Goal: Check status: Check status

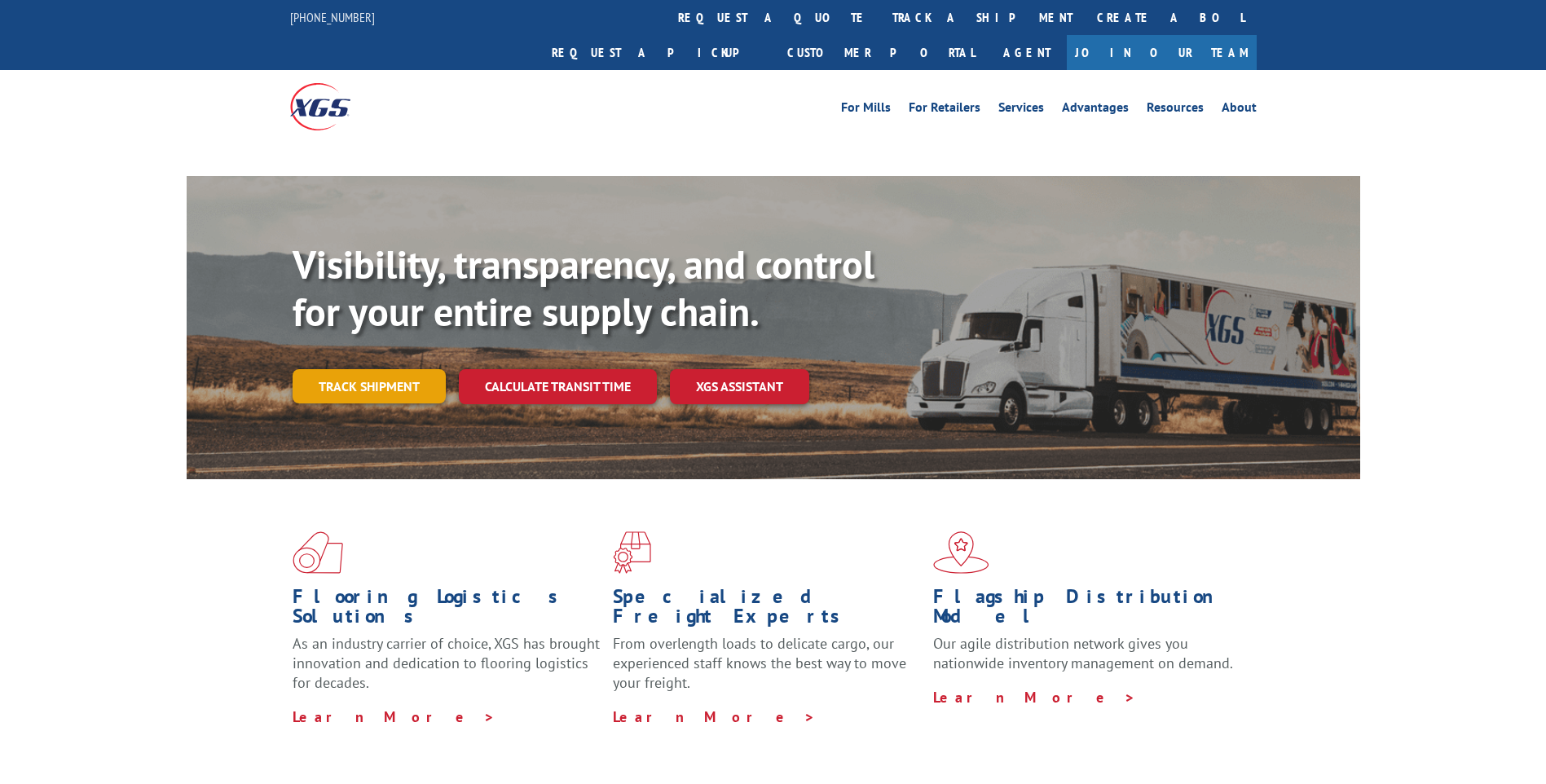
drag, startPoint x: 0, startPoint y: 0, endPoint x: 343, endPoint y: 361, distance: 498.0
click at [343, 369] on link "Track shipment" at bounding box center [369, 386] width 154 height 35
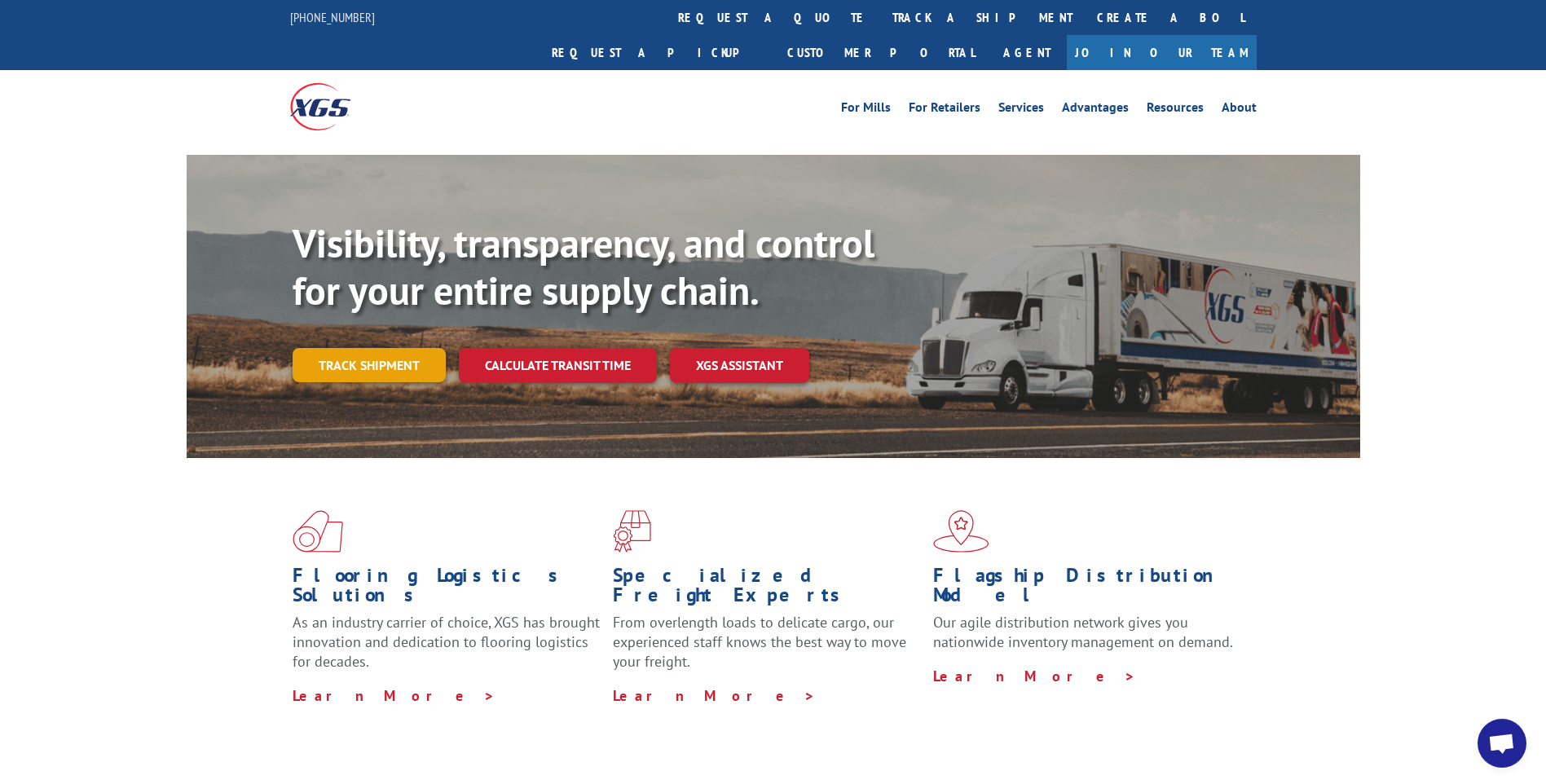
click at [355, 348] on link "Track shipment" at bounding box center [369, 365] width 154 height 35
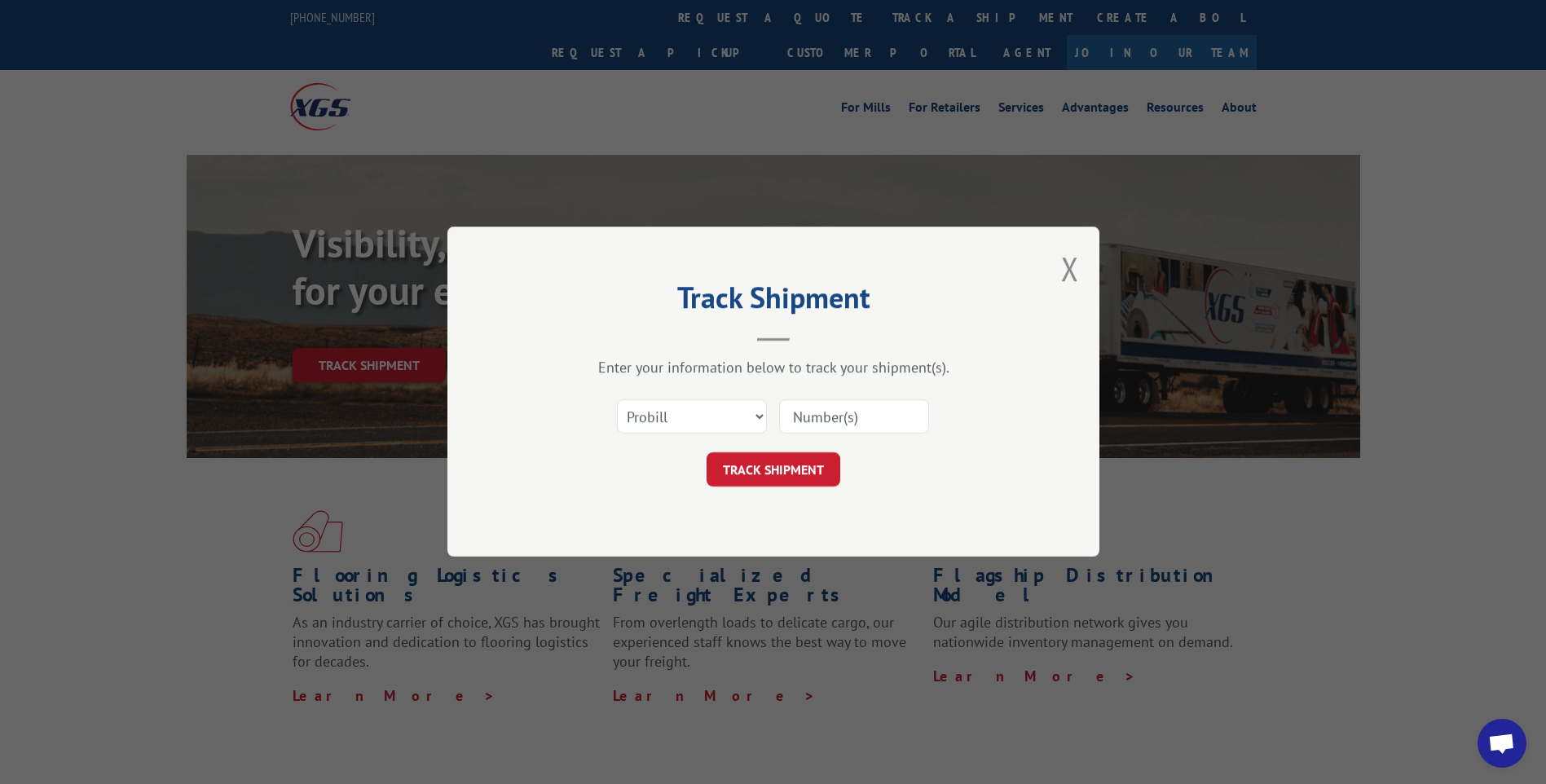
click at [821, 413] on input at bounding box center [853, 417] width 150 height 35
paste input "CP-029623.A"
type input "CP-029623.A"
click at [713, 417] on select "Select category... Probill BOL PO" at bounding box center [692, 417] width 150 height 35
select select "bol"
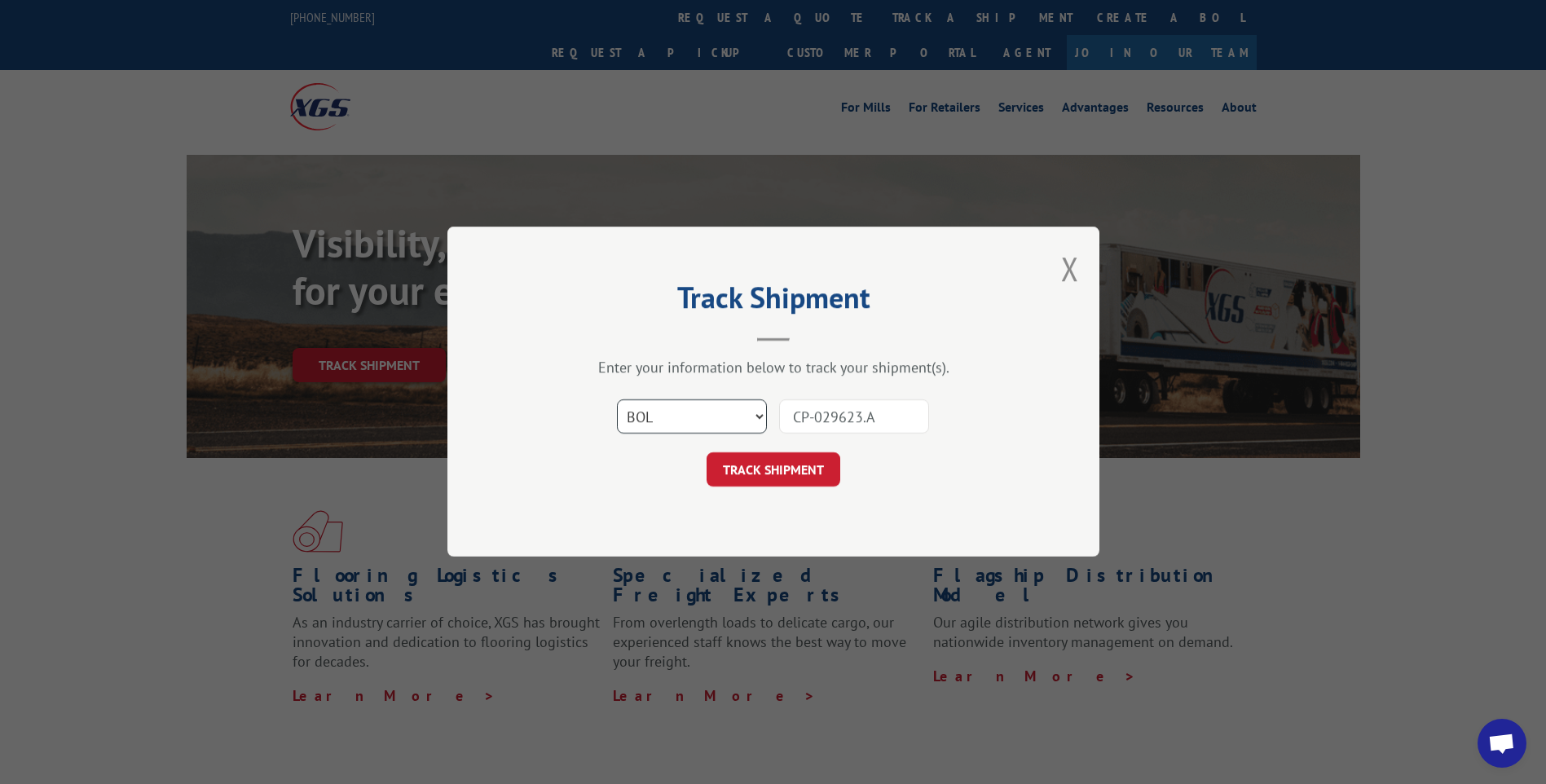
click at [617, 400] on select "Select category... Probill BOL PO" at bounding box center [692, 417] width 150 height 35
click at [787, 480] on button "TRACK SHIPMENT" at bounding box center [773, 471] width 134 height 35
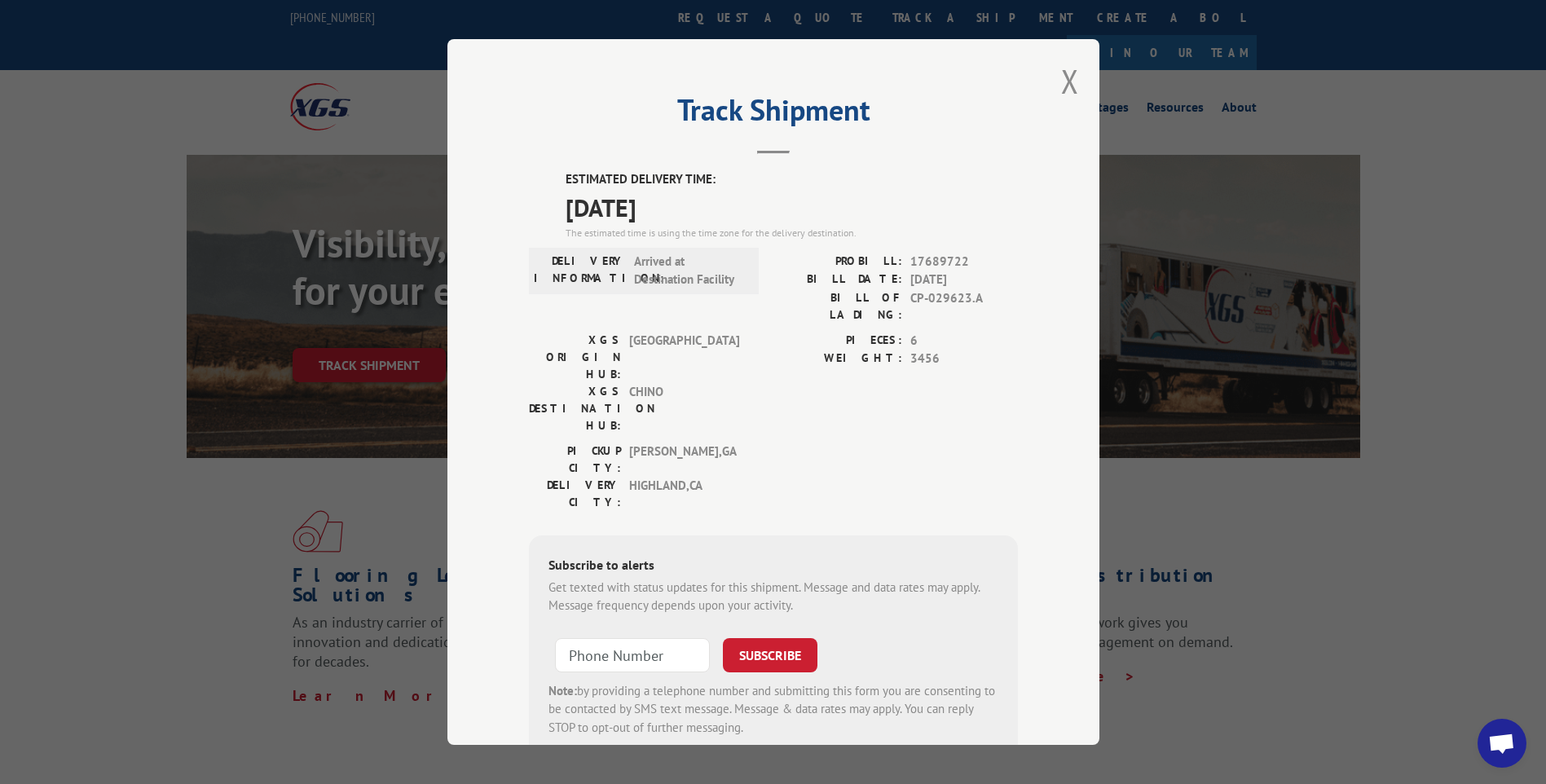
click at [59, 666] on div "Track Shipment ESTIMATED DELIVERY TIME: [DATE] The estimated time is using the …" at bounding box center [773, 392] width 1546 height 784
click at [1062, 84] on button "Close modal" at bounding box center [1071, 81] width 18 height 44
click at [1062, 84] on div "For [PERSON_NAME] For Retailers Services Advantages Resources About For [PERSON…" at bounding box center [773, 106] width 967 height 73
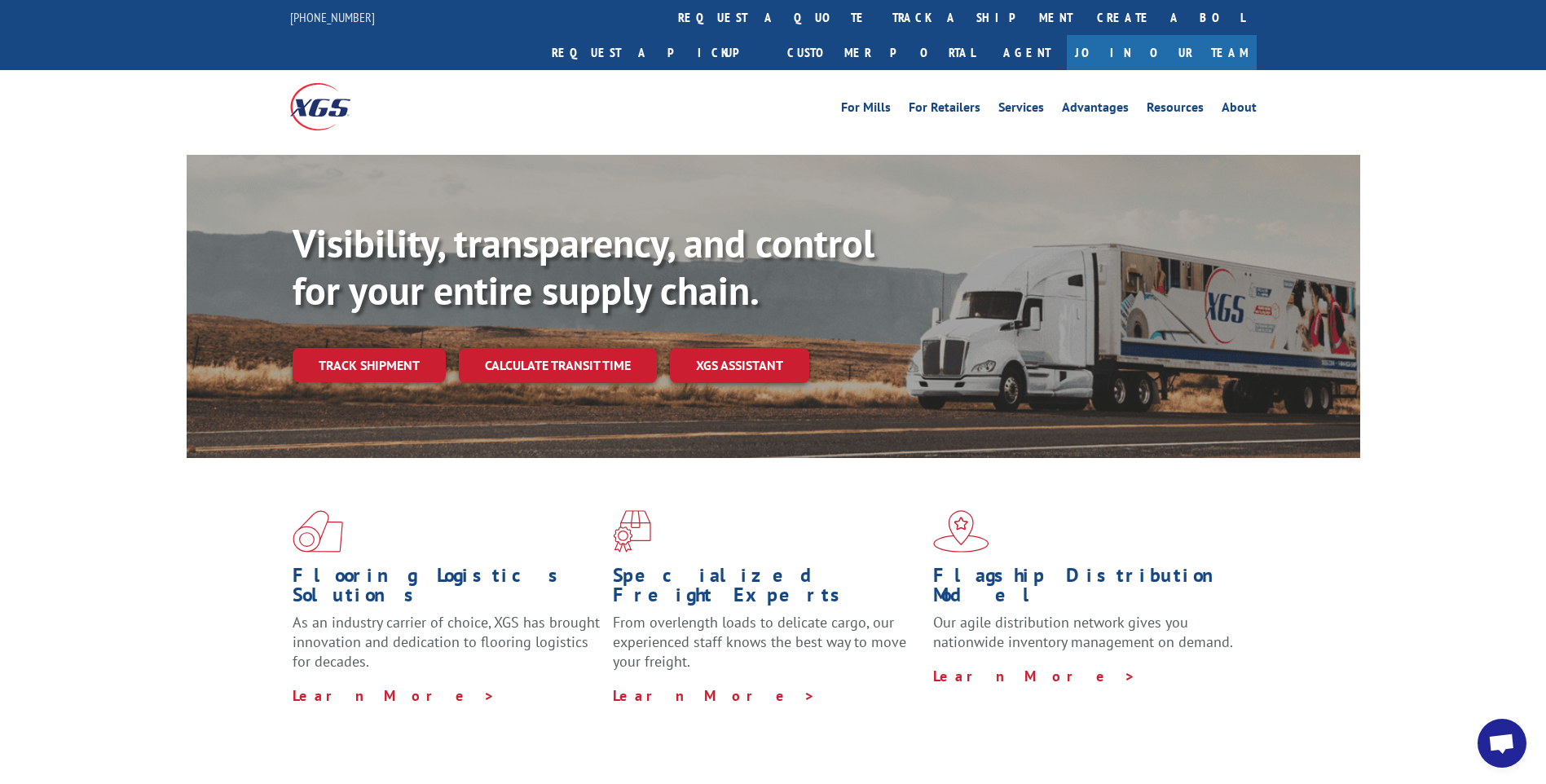
click at [1501, 462] on div "Flooring Logistics Solutions As an industry carrier of choice, XGS has brought …" at bounding box center [773, 621] width 1546 height 327
click at [362, 348] on link "Track shipment" at bounding box center [369, 365] width 154 height 35
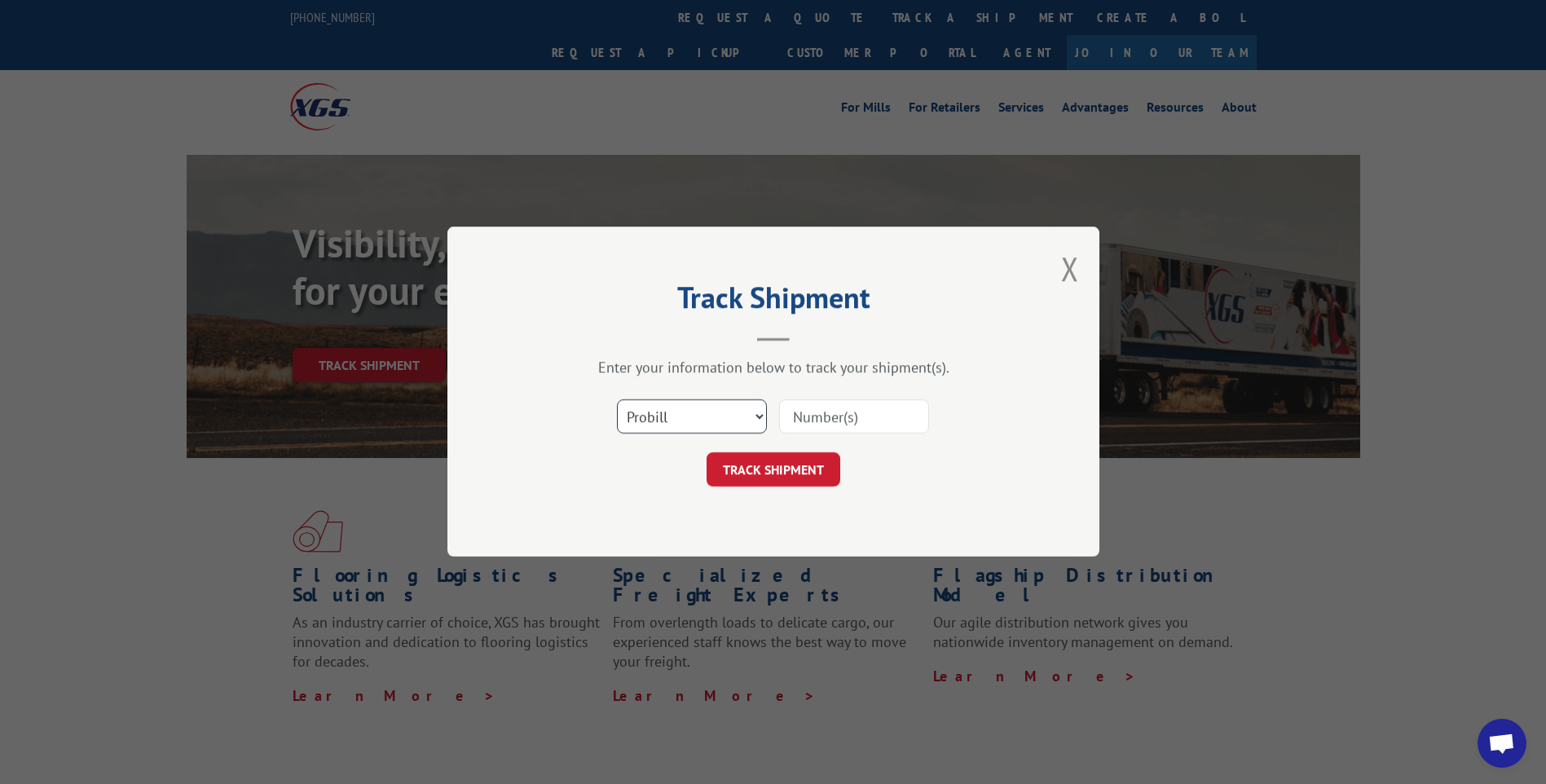
click at [722, 422] on select "Select category... Probill BOL PO" at bounding box center [692, 417] width 150 height 35
select select "bol"
click at [617, 400] on select "Select category... Probill BOL PO" at bounding box center [692, 417] width 150 height 35
click at [807, 420] on input at bounding box center [853, 417] width 150 height 35
type input "CP-029623.A"
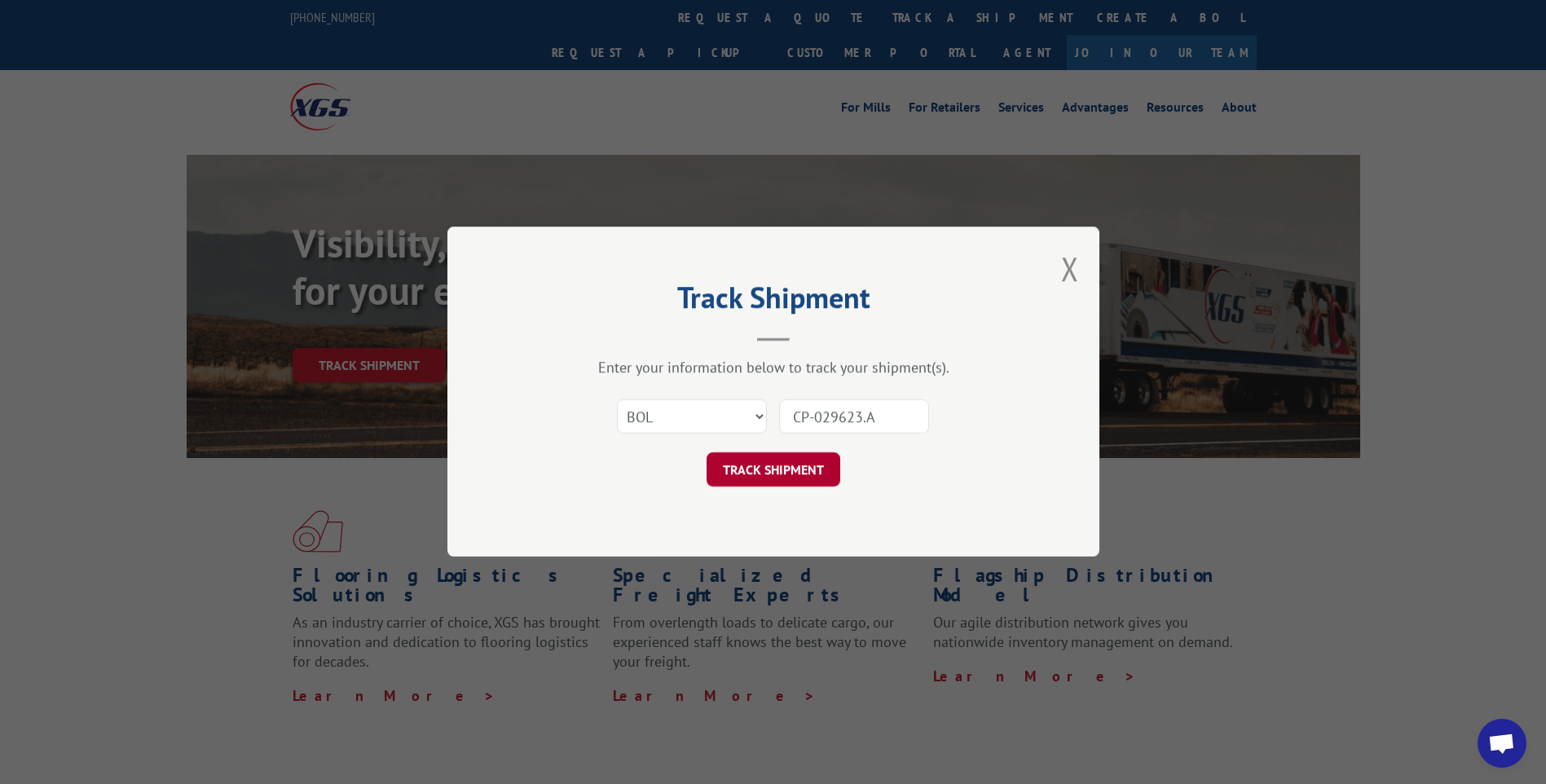
click at [817, 461] on button "TRACK SHIPMENT" at bounding box center [773, 471] width 134 height 35
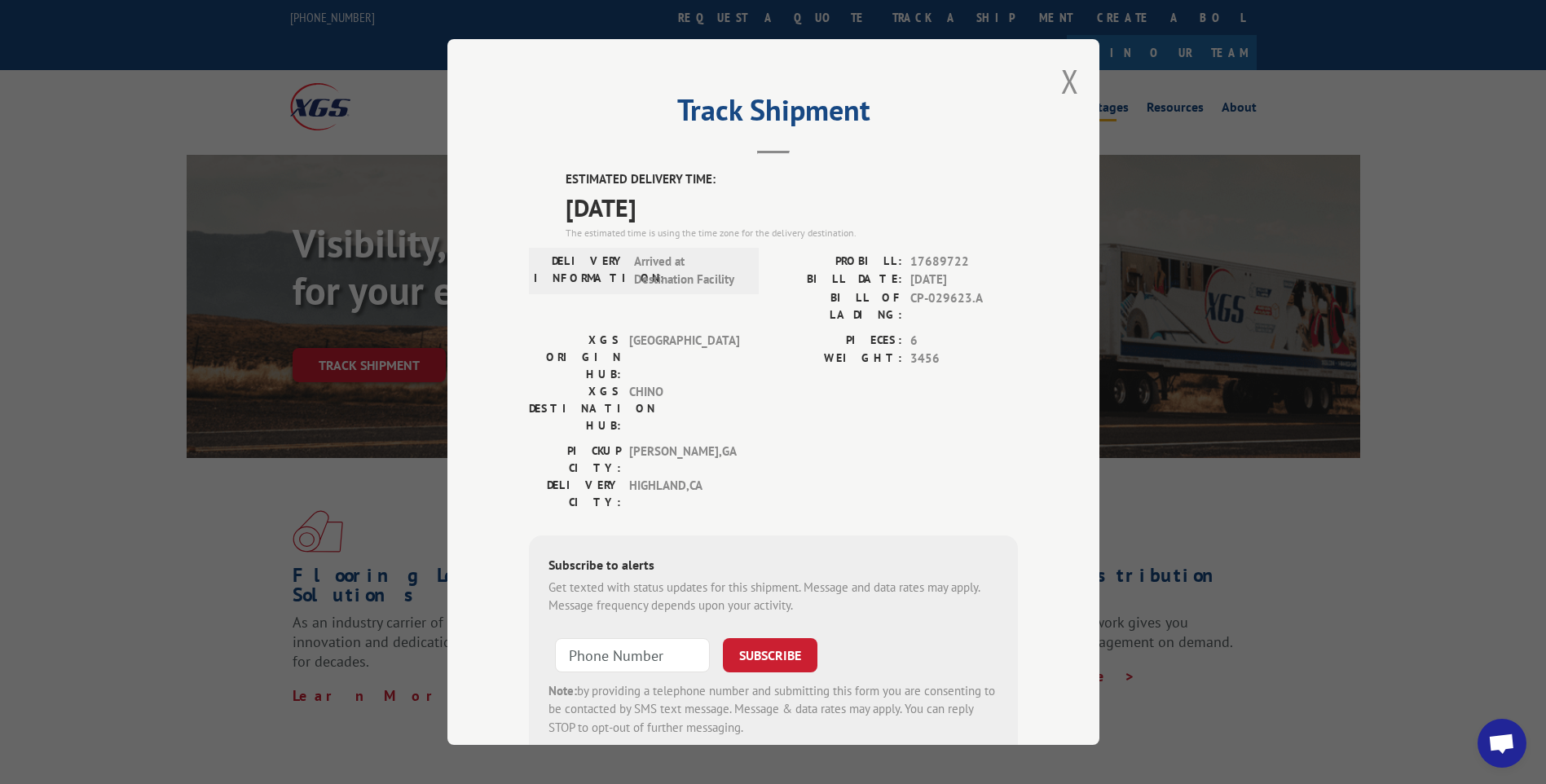
click at [1062, 80] on button "Close modal" at bounding box center [1071, 81] width 18 height 44
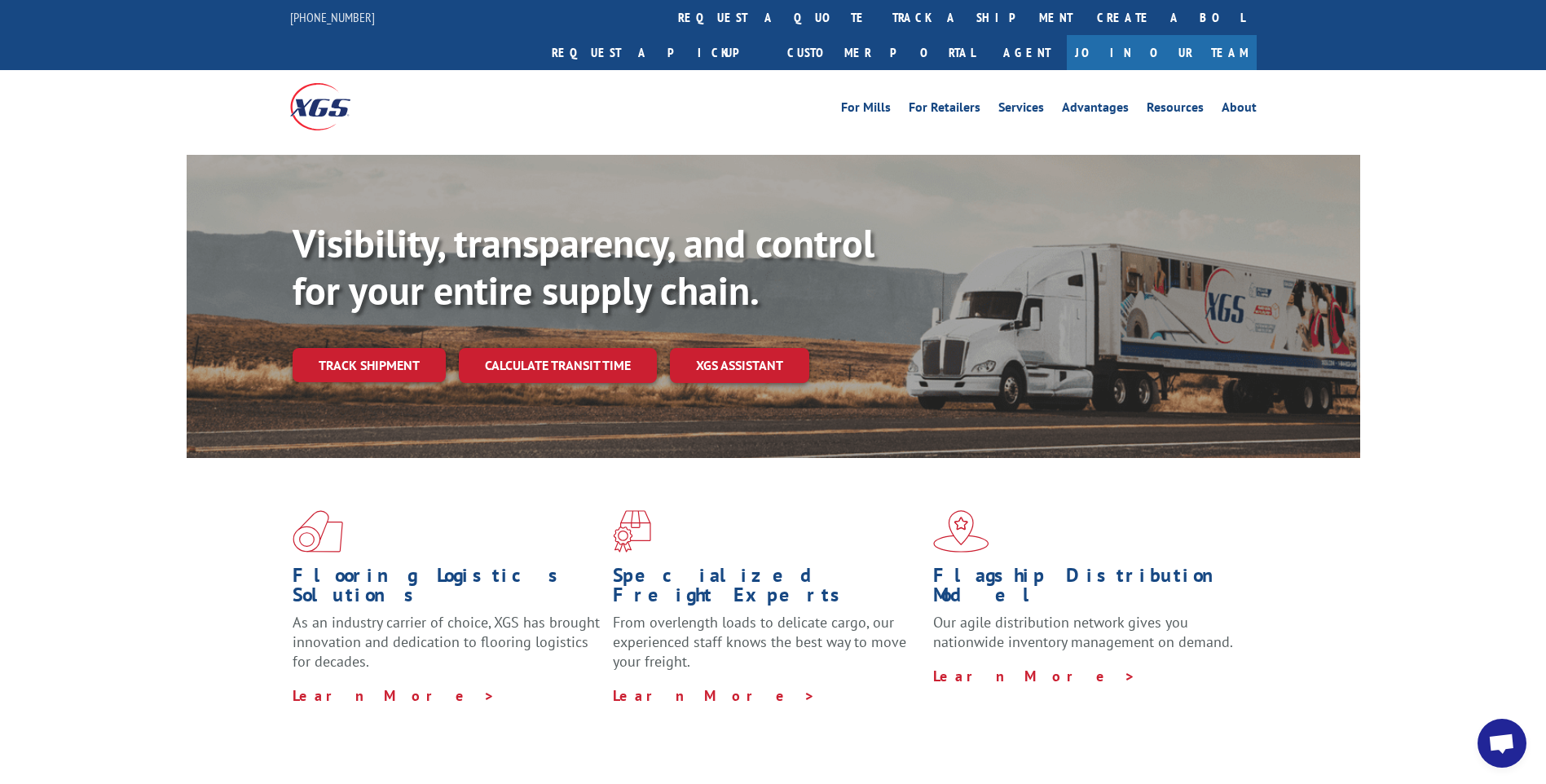
click at [1387, 587] on div "Flooring Logistics Solutions As an industry carrier of choice, XGS has brought …" at bounding box center [773, 621] width 1546 height 327
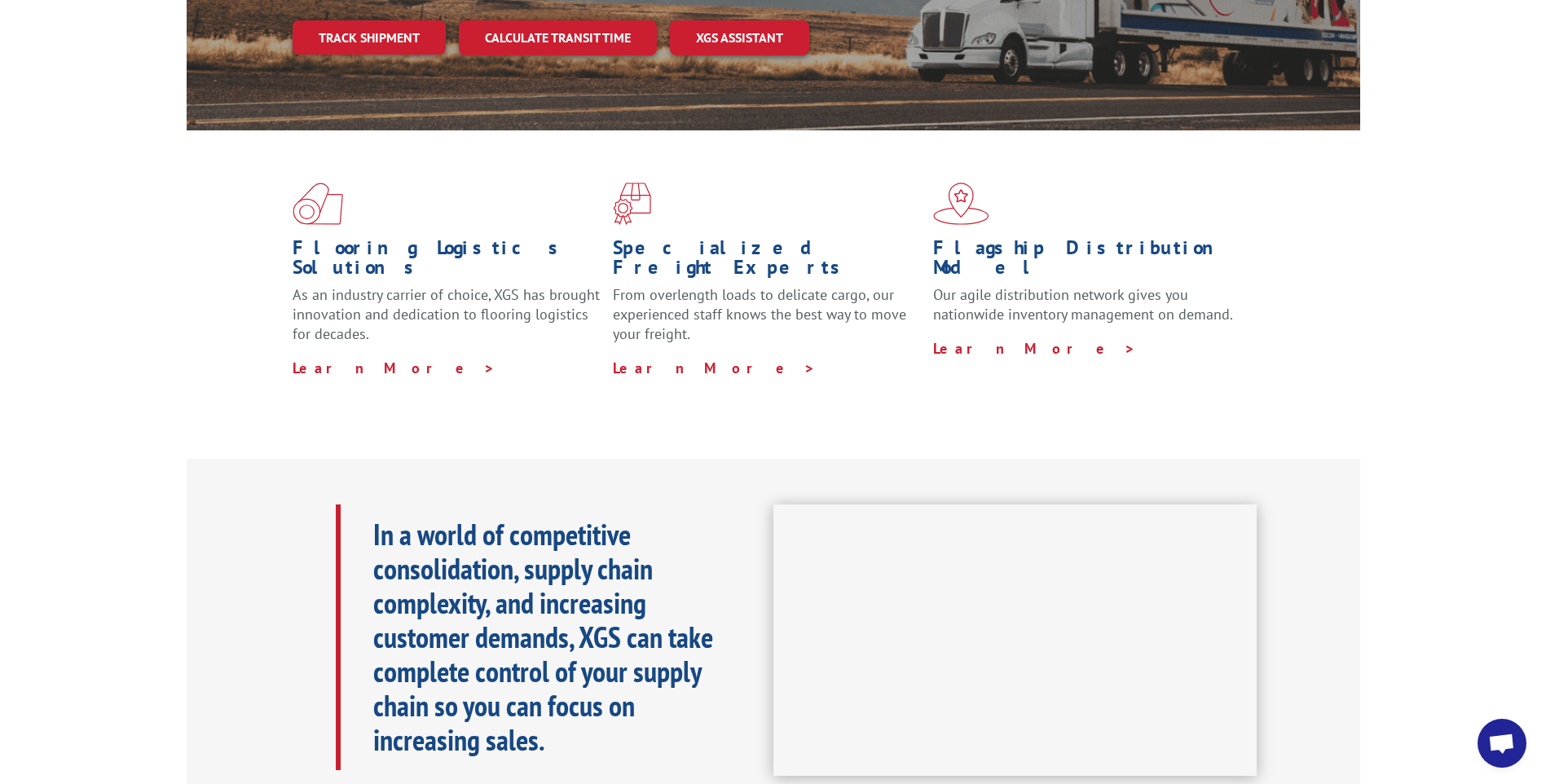
scroll to position [244, 0]
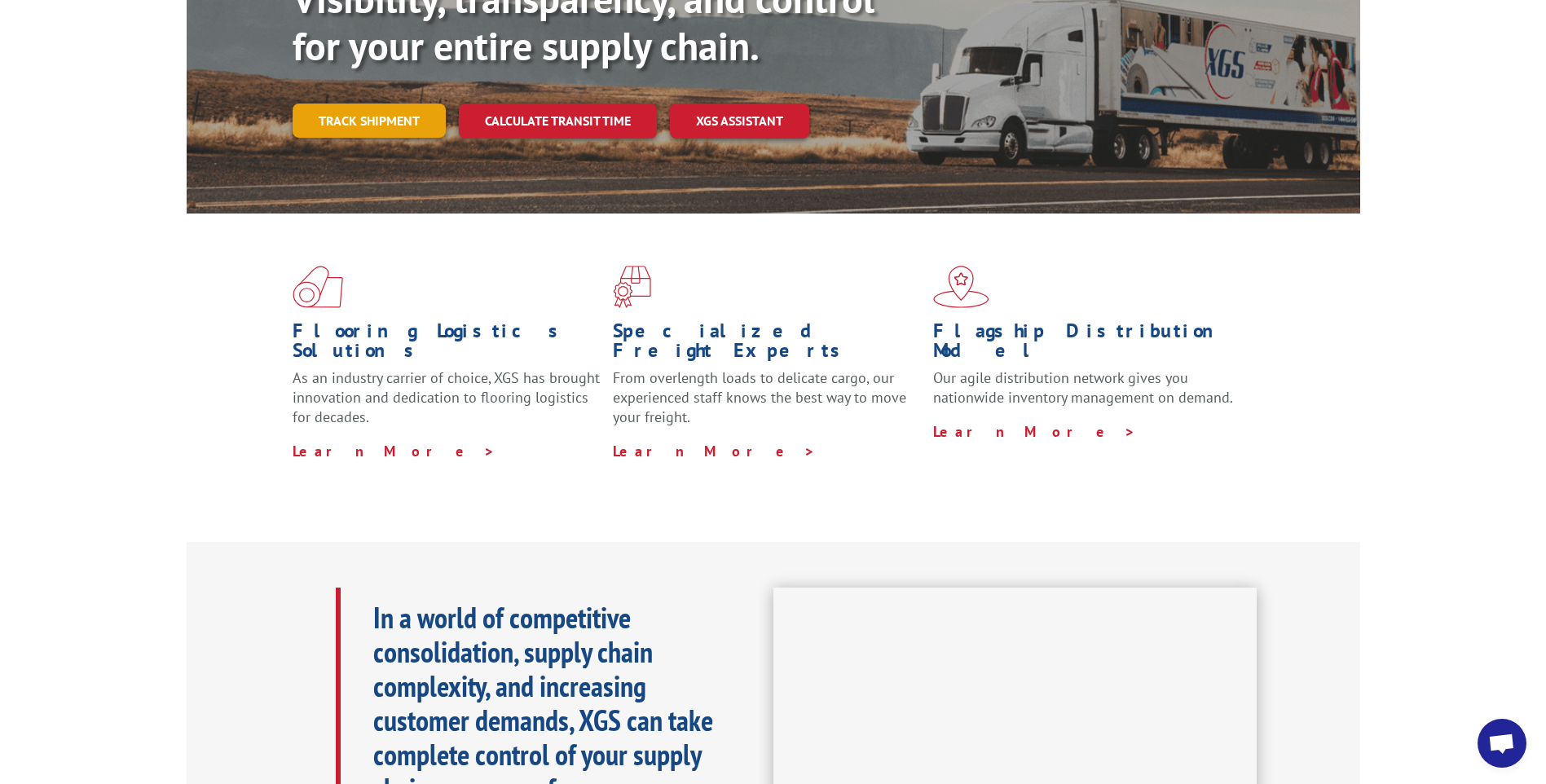
click at [348, 104] on link "Track shipment" at bounding box center [369, 121] width 154 height 35
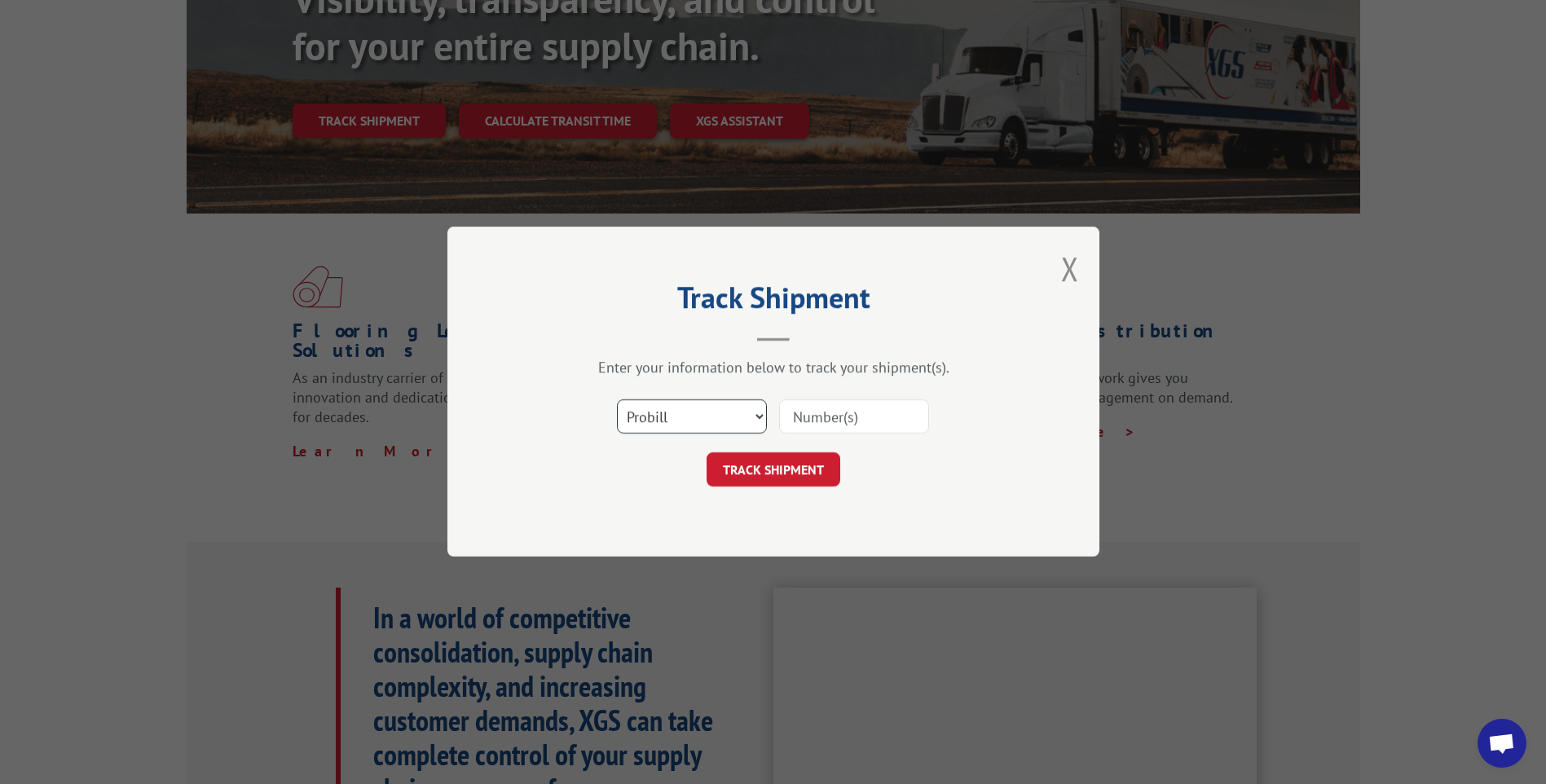
click at [712, 416] on select "Select category... Probill BOL PO" at bounding box center [692, 417] width 150 height 35
select select "bol"
click at [617, 400] on select "Select category... Probill BOL PO" at bounding box center [692, 417] width 150 height 35
click at [804, 414] on input at bounding box center [853, 417] width 150 height 35
type input "CP-029623.A"
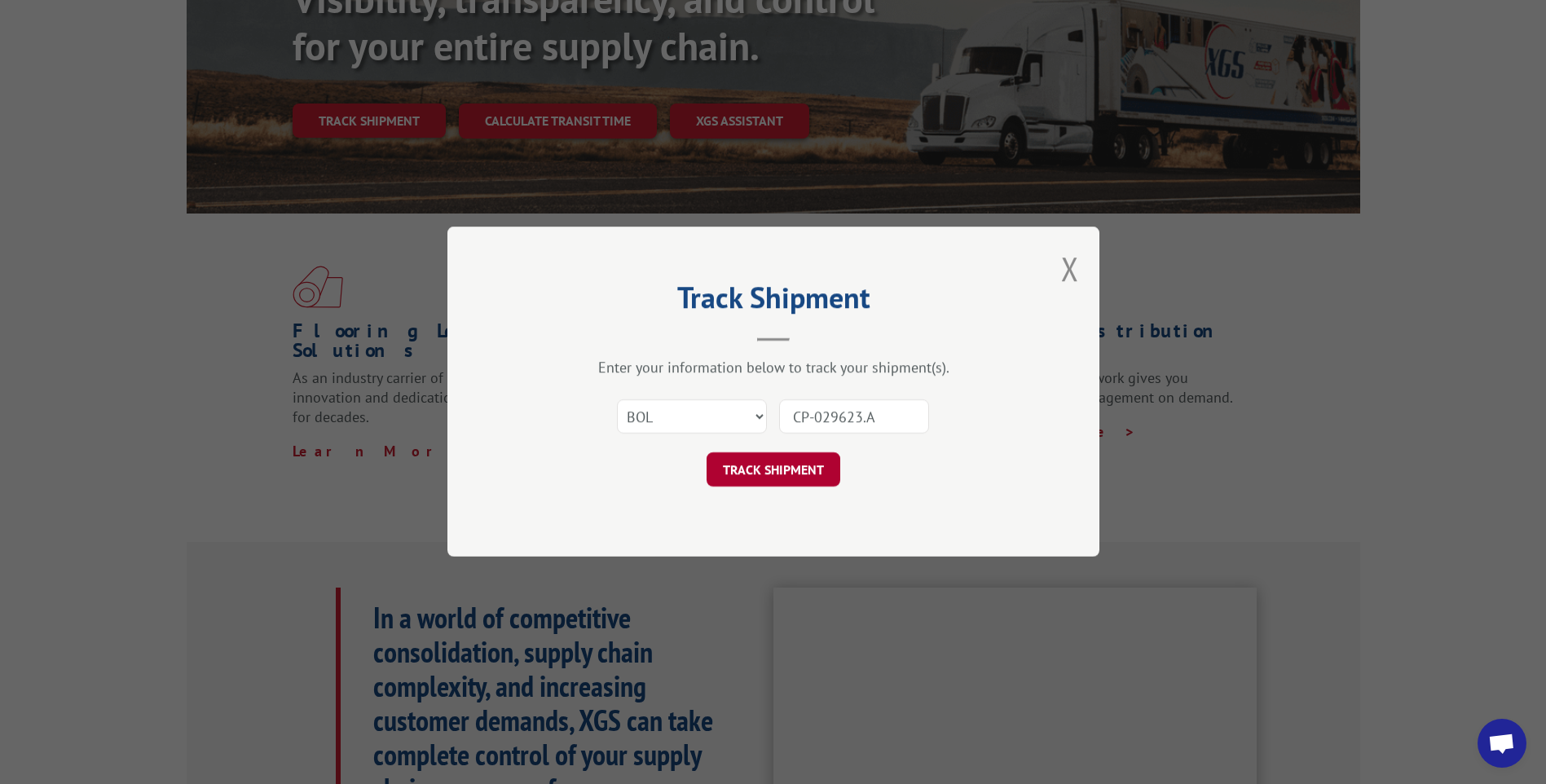
click at [793, 471] on button "TRACK SHIPMENT" at bounding box center [773, 471] width 134 height 35
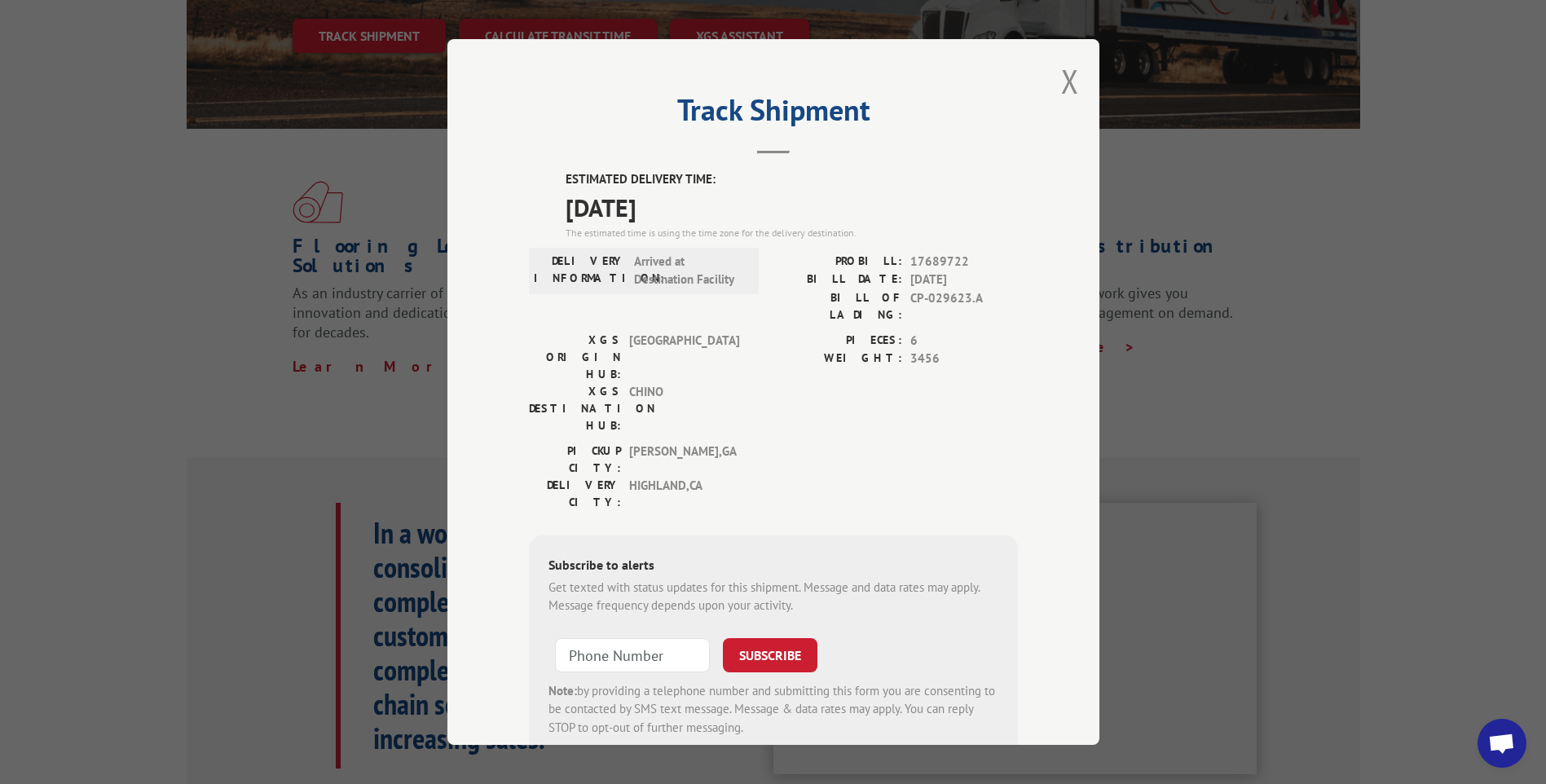
scroll to position [489, 0]
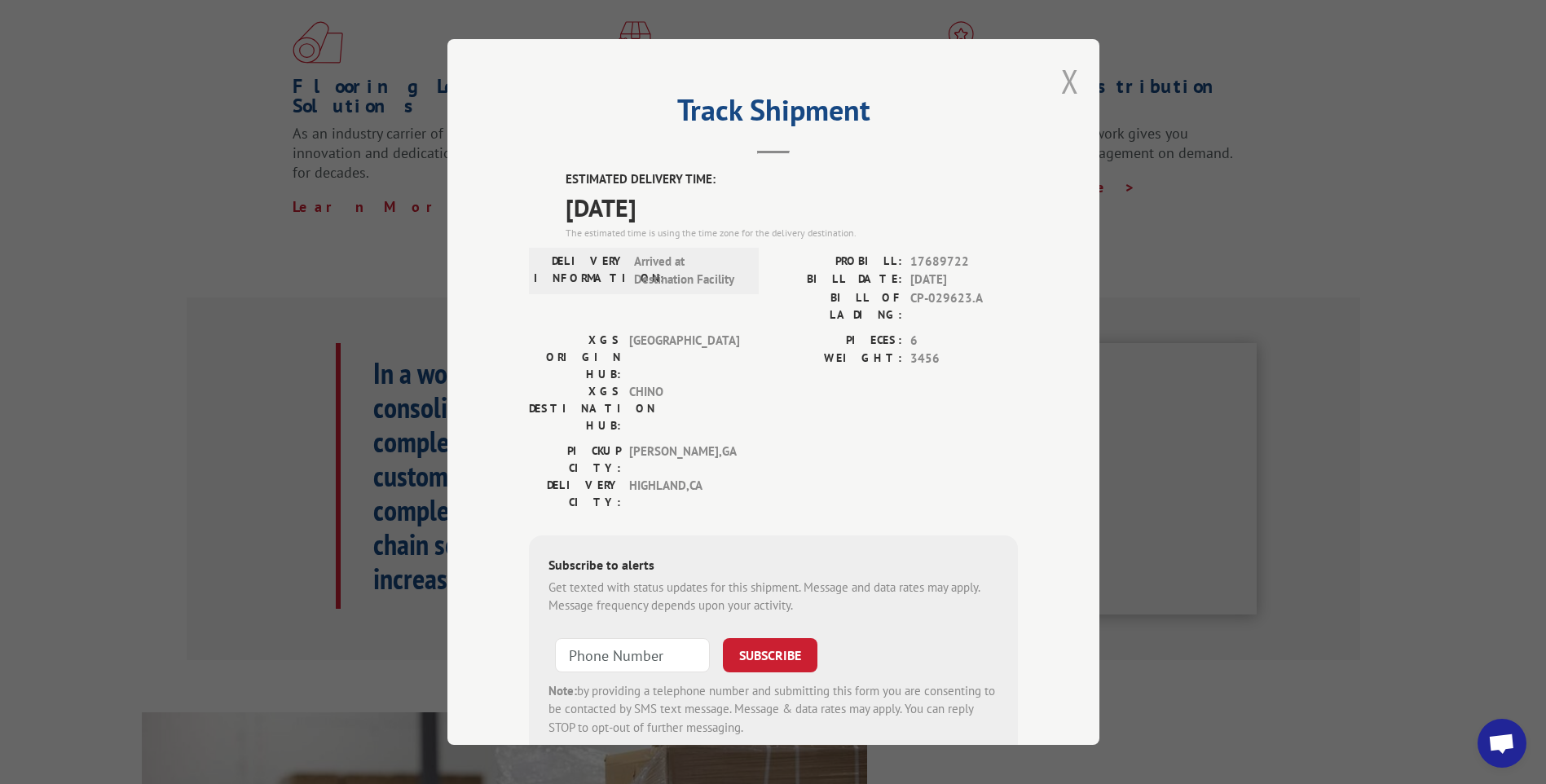
click at [1062, 82] on button "Close modal" at bounding box center [1071, 81] width 18 height 44
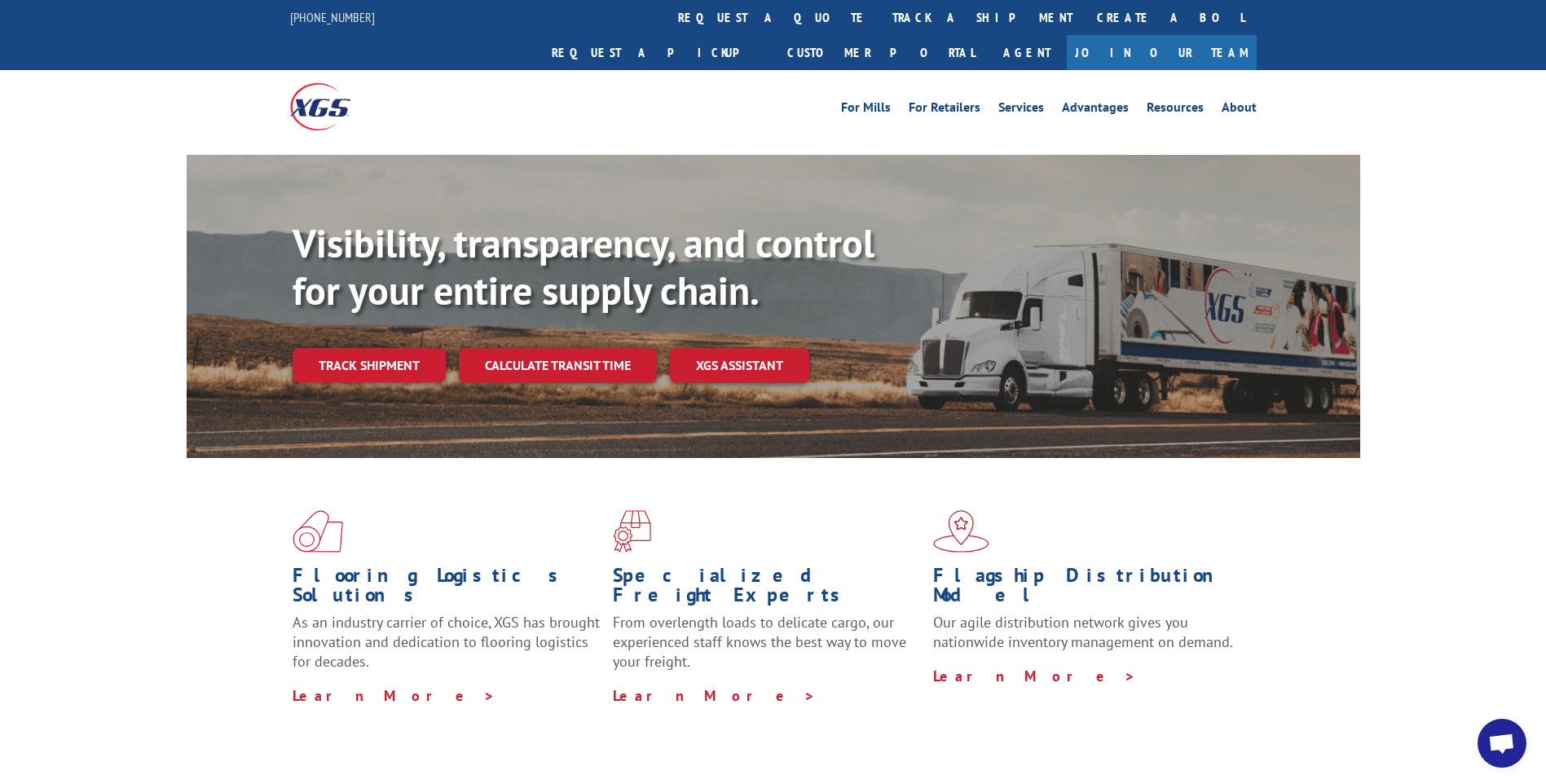
click at [217, 579] on div "Flooring Logistics Solutions As an industry carrier of choice, XGS has brought …" at bounding box center [773, 607] width 1173 height 299
